Goal: Navigation & Orientation: Find specific page/section

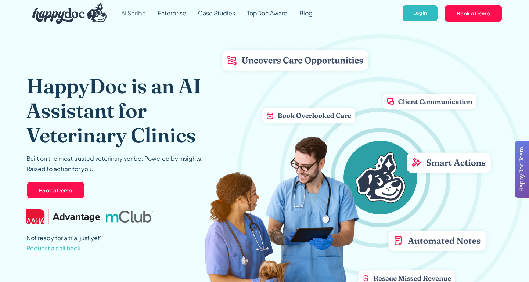
click at [140, 16] on link "AI Scribe" at bounding box center [133, 13] width 36 height 26
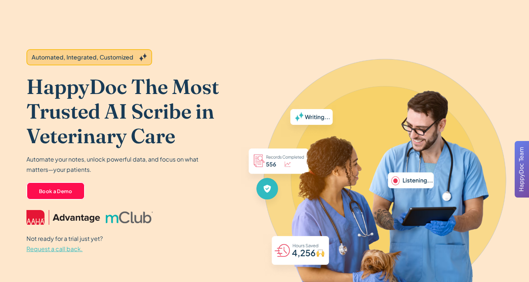
scroll to position [26, 0]
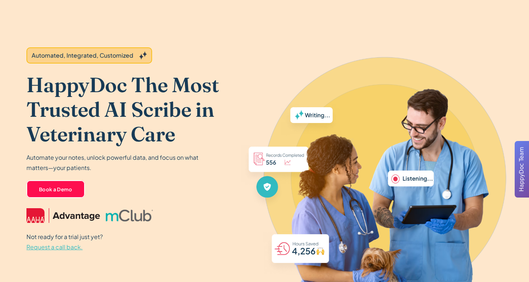
click at [131, 55] on div "Automated, Integrated, Customized" at bounding box center [83, 55] width 102 height 9
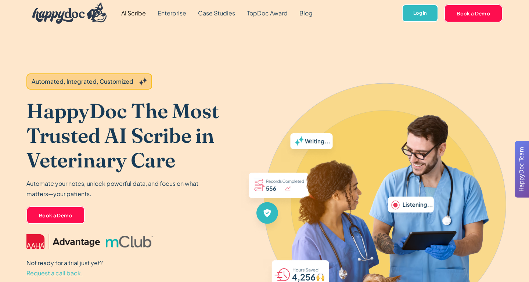
scroll to position [0, 0]
click at [132, 12] on link "AI Scribe" at bounding box center [133, 13] width 36 height 26
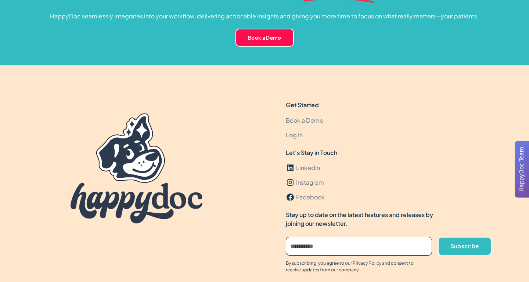
scroll to position [2151, 0]
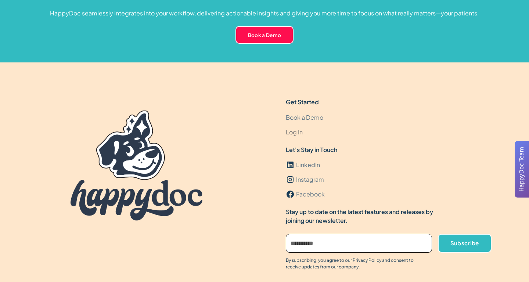
click at [292, 131] on link "Log In" at bounding box center [294, 132] width 17 height 15
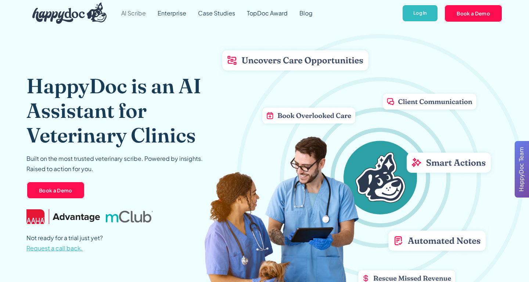
click at [137, 13] on link "AI Scribe" at bounding box center [133, 13] width 36 height 26
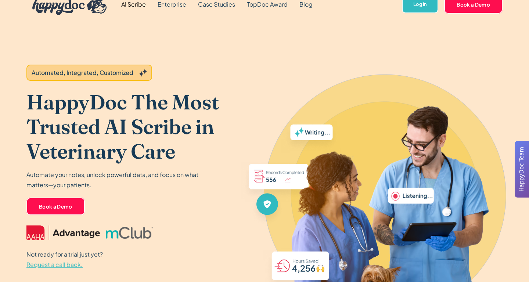
scroll to position [11, 0]
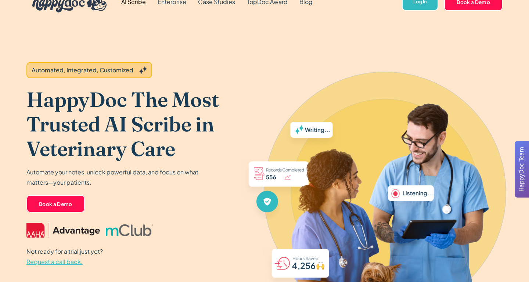
click at [136, 72] on div "Automated, Integrated, Customized" at bounding box center [89, 70] width 126 height 16
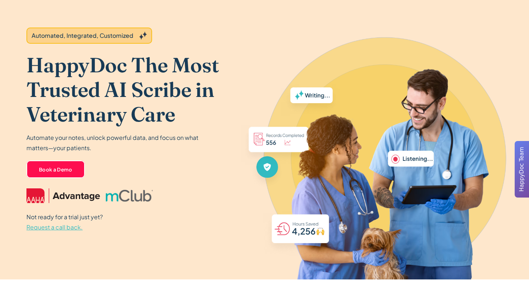
scroll to position [150, 0]
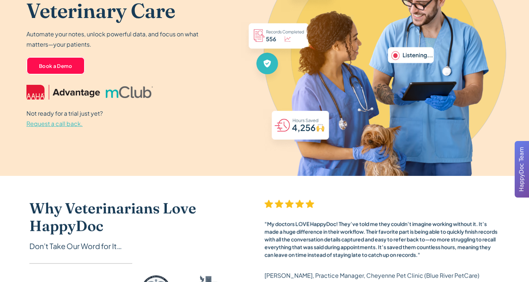
click at [269, 63] on img at bounding box center [360, 66] width 286 height 219
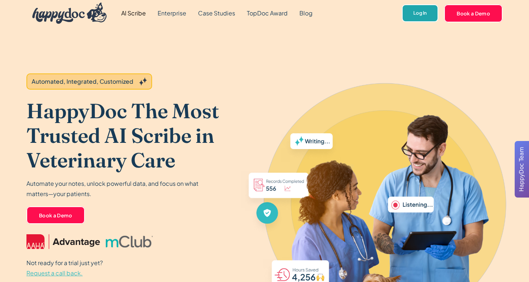
scroll to position [0, 0]
click at [414, 11] on link "Log In" at bounding box center [420, 13] width 36 height 18
